Goal: Task Accomplishment & Management: Use online tool/utility

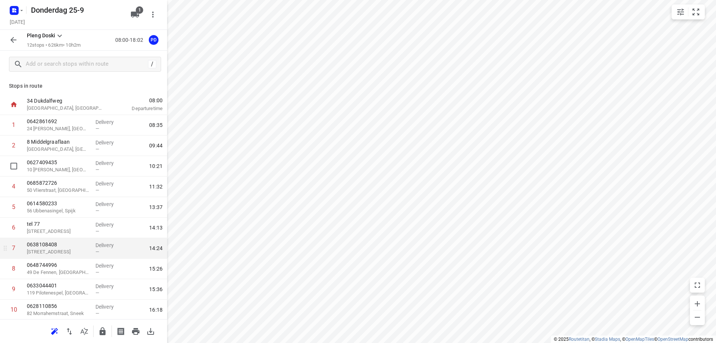
scroll to position [63, 0]
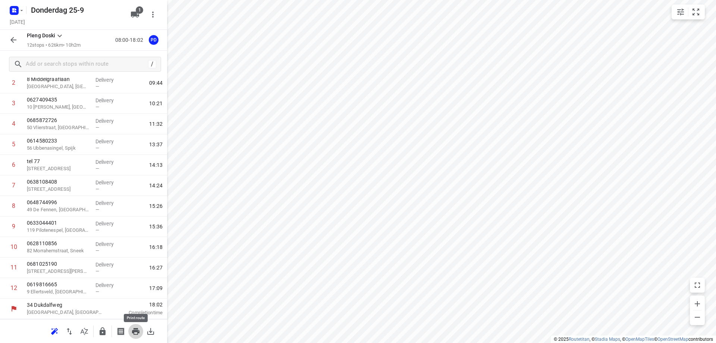
click at [133, 328] on icon "button" at bounding box center [135, 331] width 9 height 9
click at [53, 67] on input "text" at bounding box center [85, 65] width 119 height 12
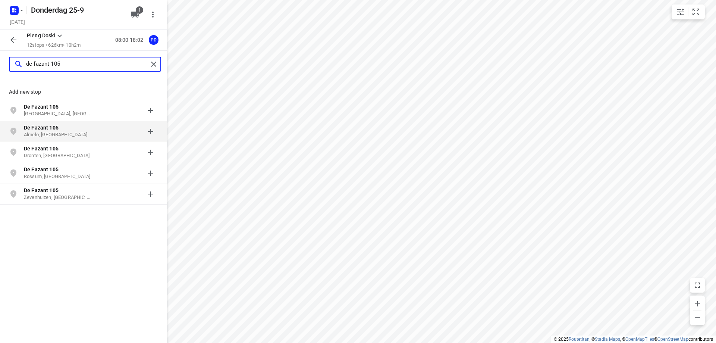
type input "de fazant 105"
click at [51, 134] on p "Almelo, [GEOGRAPHIC_DATA]" at bounding box center [58, 134] width 69 height 7
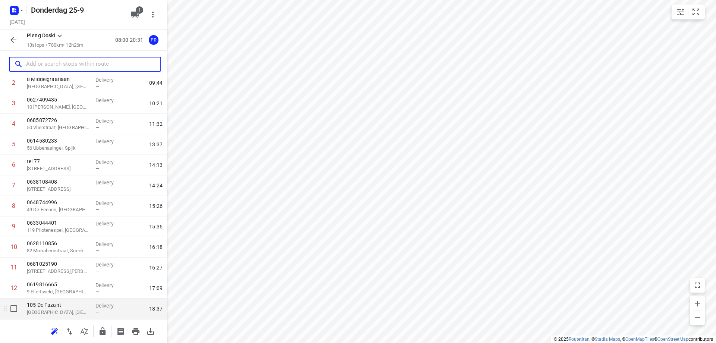
click at [66, 308] on p "[GEOGRAPHIC_DATA], [GEOGRAPHIC_DATA]" at bounding box center [58, 311] width 63 height 7
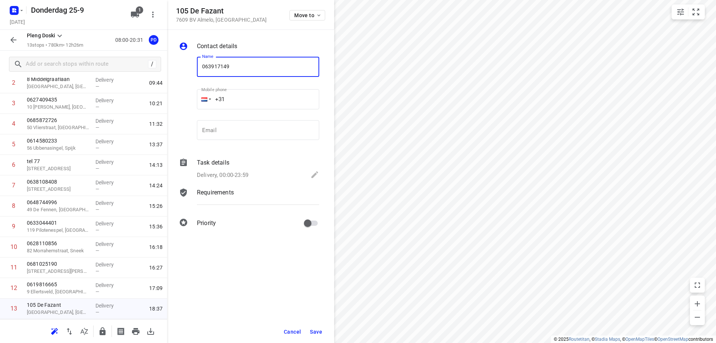
type input "0639171490"
click at [313, 327] on button "Save" at bounding box center [316, 331] width 18 height 13
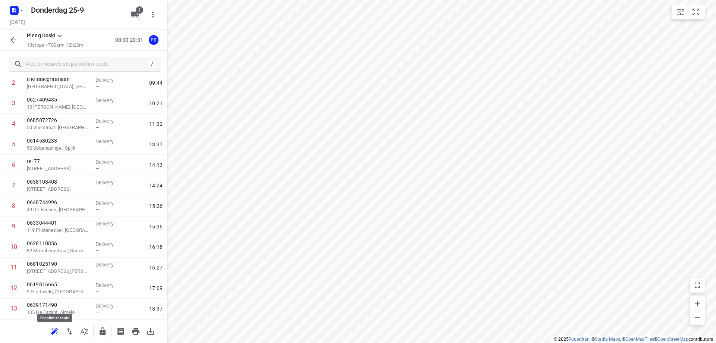
click at [50, 334] on button "button" at bounding box center [54, 331] width 15 height 15
click at [68, 331] on icon "button" at bounding box center [69, 331] width 5 height 7
click at [133, 328] on icon "button" at bounding box center [135, 331] width 9 height 9
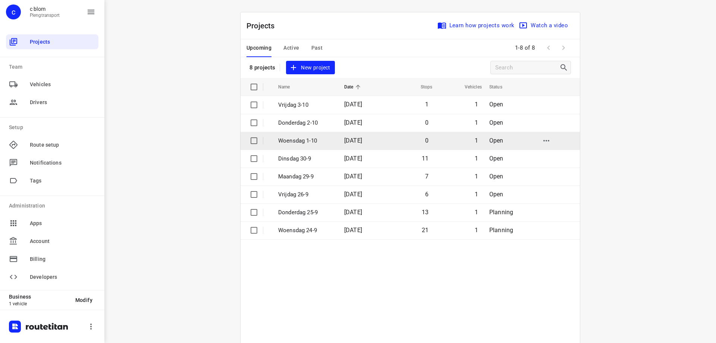
click at [313, 136] on p "Woensdag 1-10" at bounding box center [305, 140] width 55 height 9
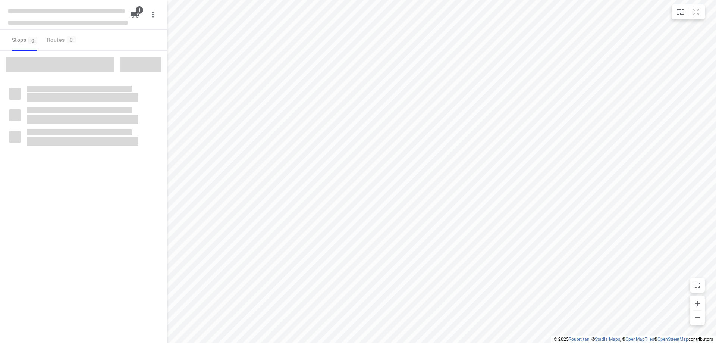
type input "distance"
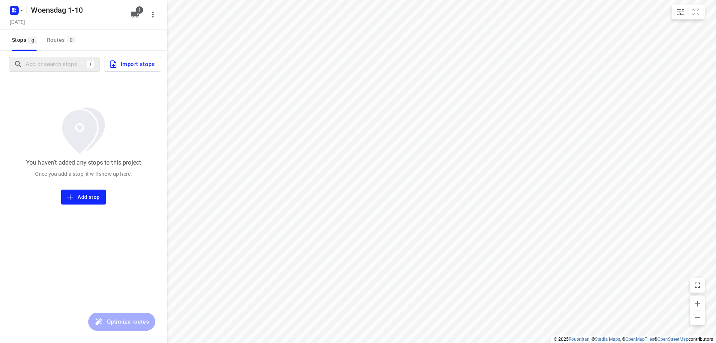
click at [63, 57] on div "/" at bounding box center [54, 64] width 91 height 15
click at [60, 66] on input "Add or search stops" at bounding box center [93, 65] width 134 height 12
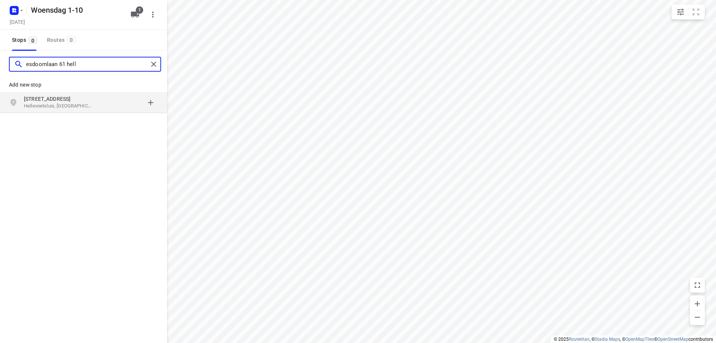
type input "esdoornlaan 61 hell"
click at [69, 110] on div "[STREET_ADDRESS]" at bounding box center [62, 102] width 76 height 15
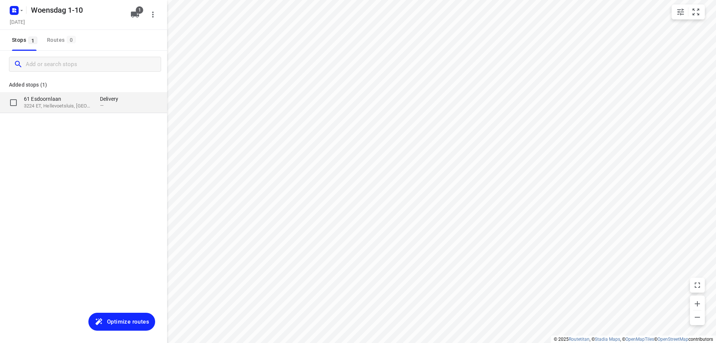
click at [64, 104] on p "3224 ET, Hellevoetsluis, [GEOGRAPHIC_DATA]" at bounding box center [58, 106] width 69 height 7
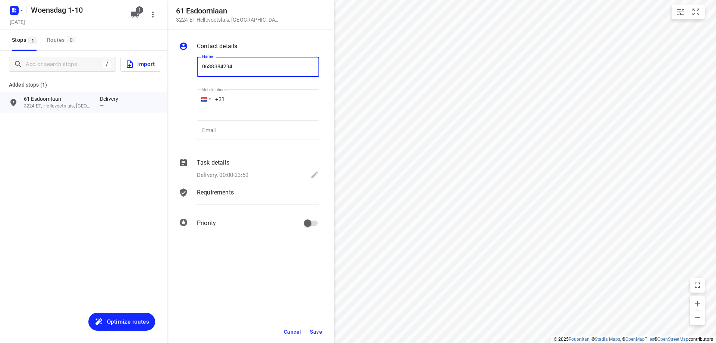
type input "0638384294"
click at [317, 331] on span "Save" at bounding box center [316, 332] width 12 height 6
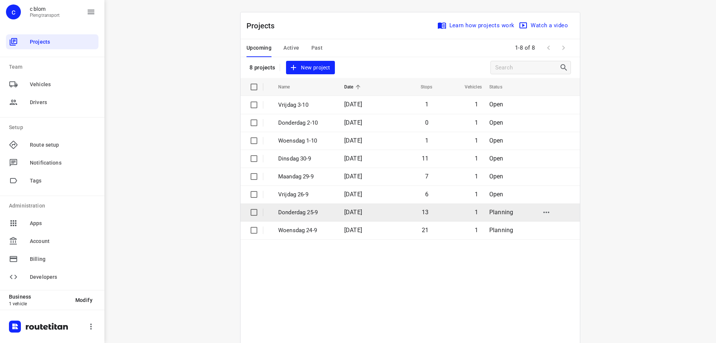
click at [324, 211] on p "Donderdag 25-9" at bounding box center [305, 212] width 55 height 9
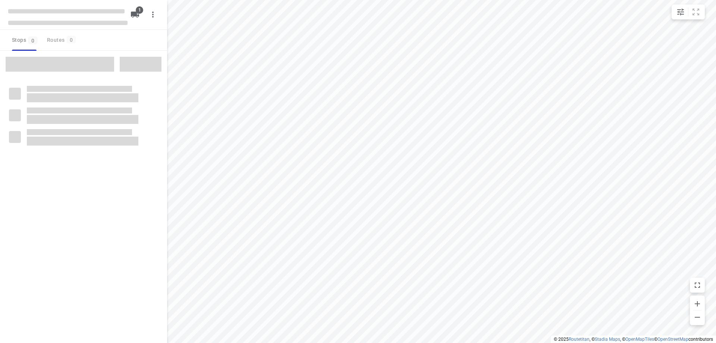
type input "distance"
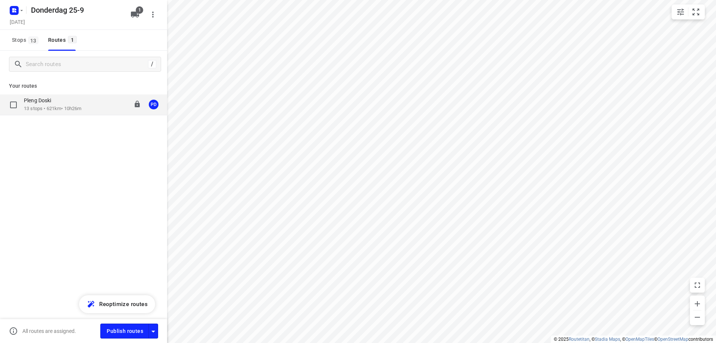
click at [70, 106] on p "13 stops • 621km • 10h26m" at bounding box center [52, 108] width 57 height 7
